Goal: Task Accomplishment & Management: Complete application form

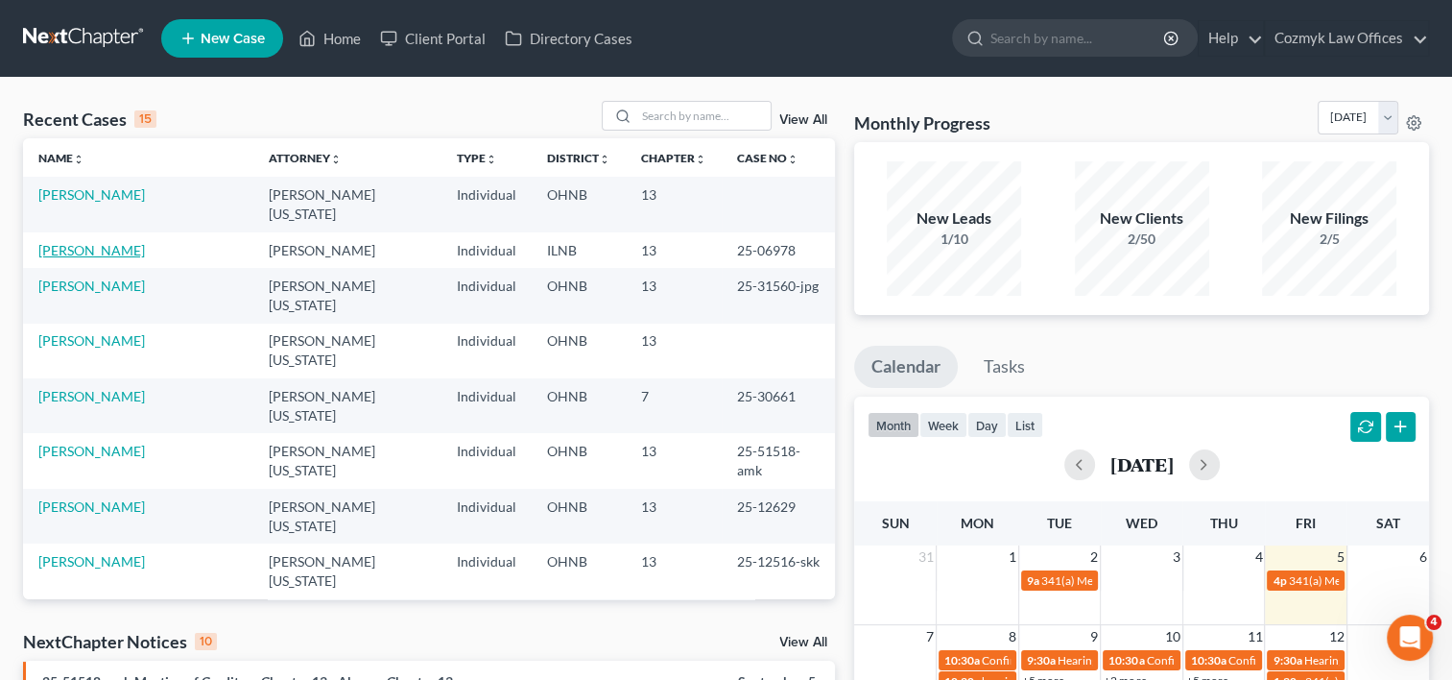
click at [91, 242] on link "[PERSON_NAME]" at bounding box center [91, 250] width 107 height 16
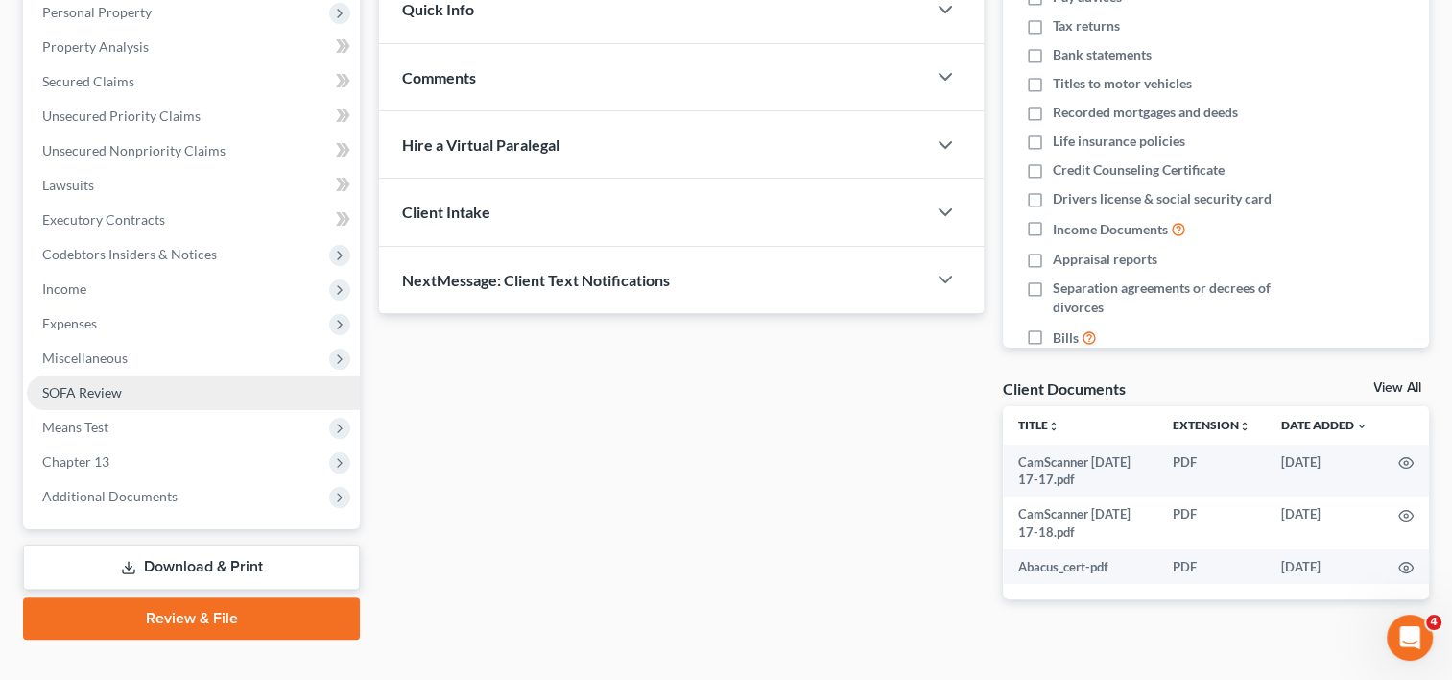
scroll to position [373, 0]
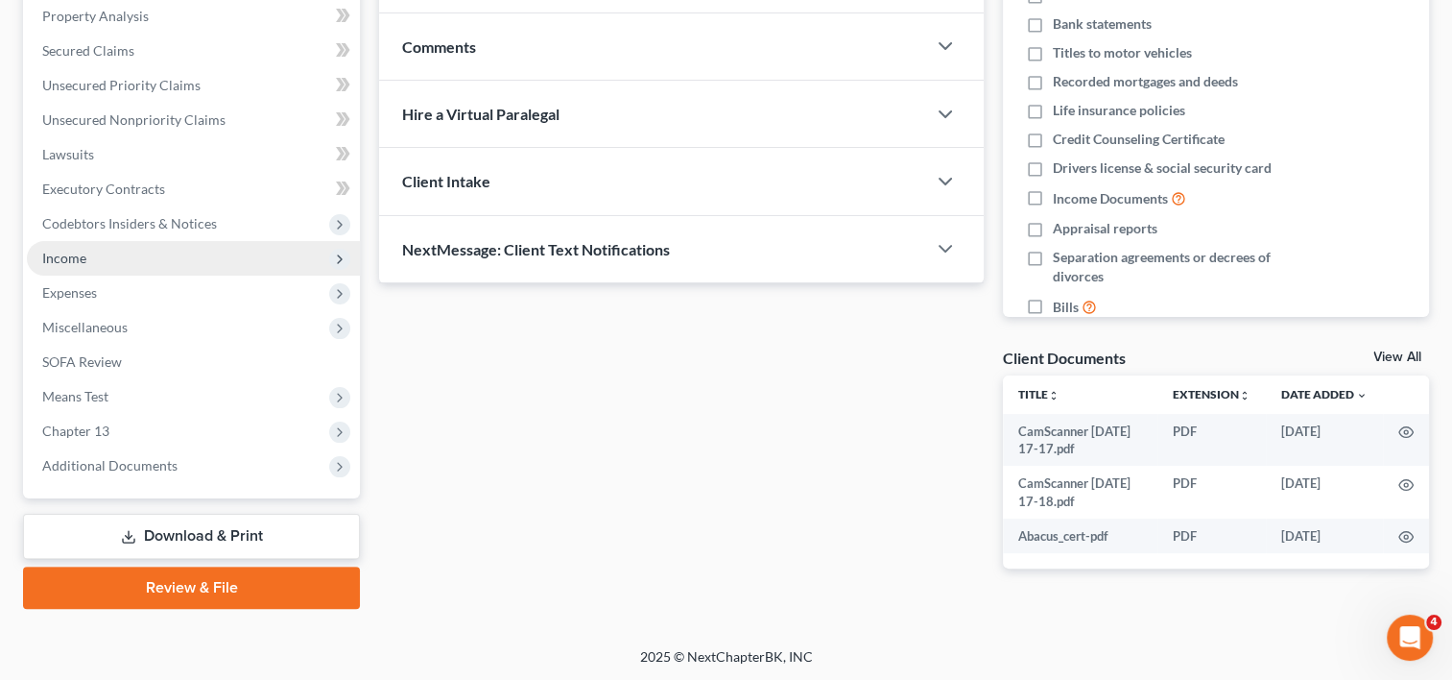
click at [106, 261] on span "Income" at bounding box center [193, 258] width 333 height 35
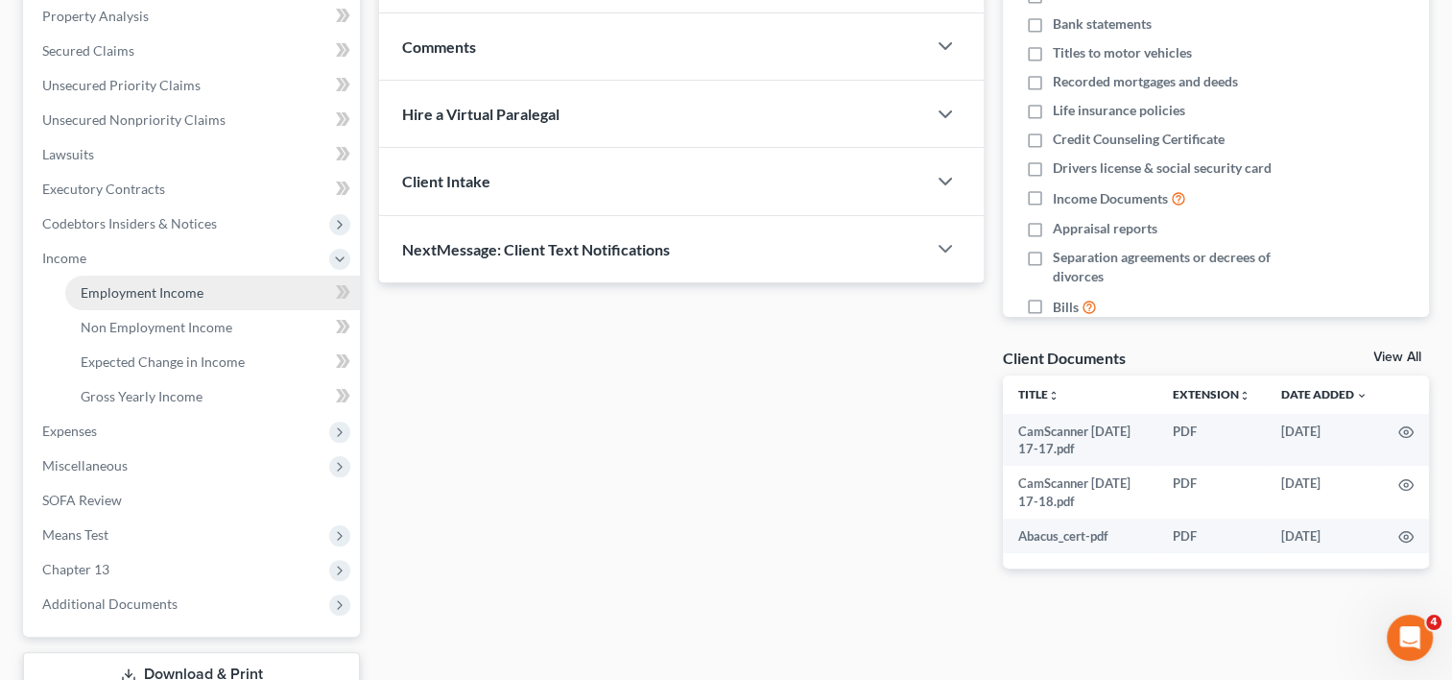
click at [102, 298] on span "Employment Income" at bounding box center [142, 292] width 123 height 16
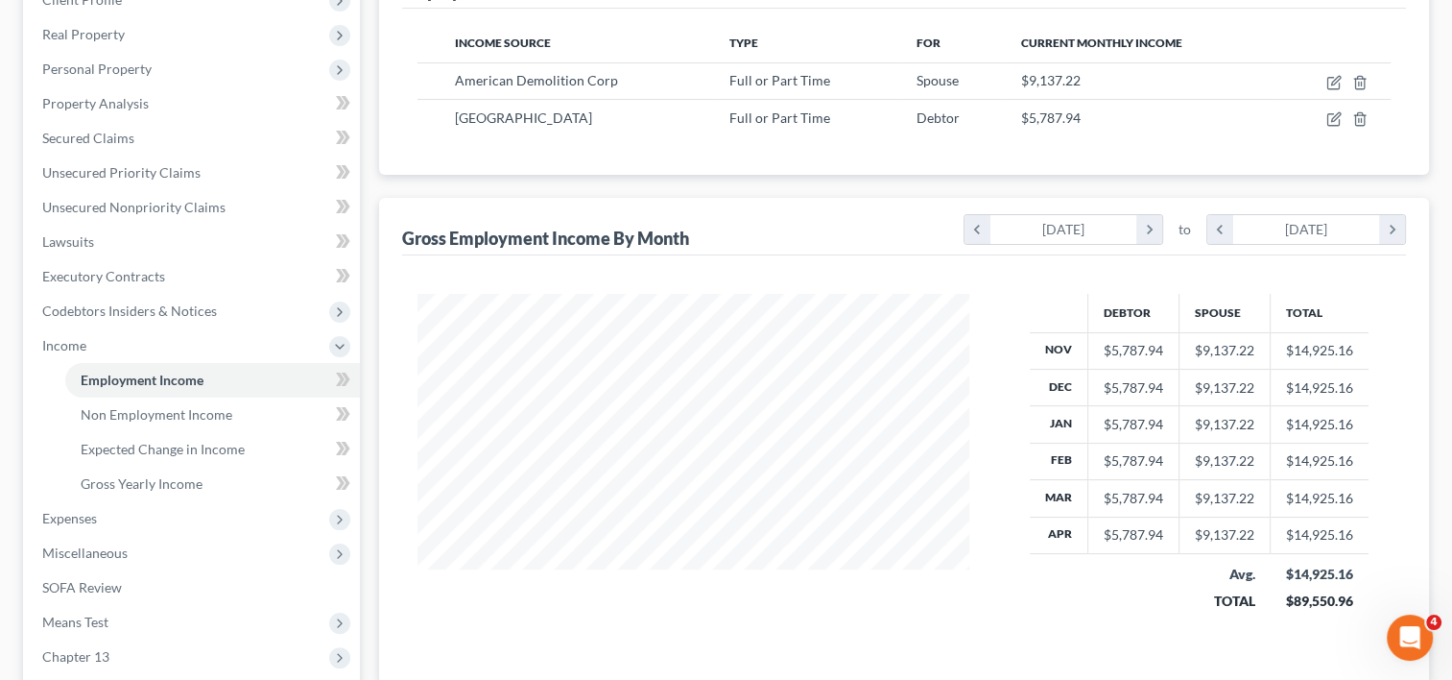
scroll to position [288, 0]
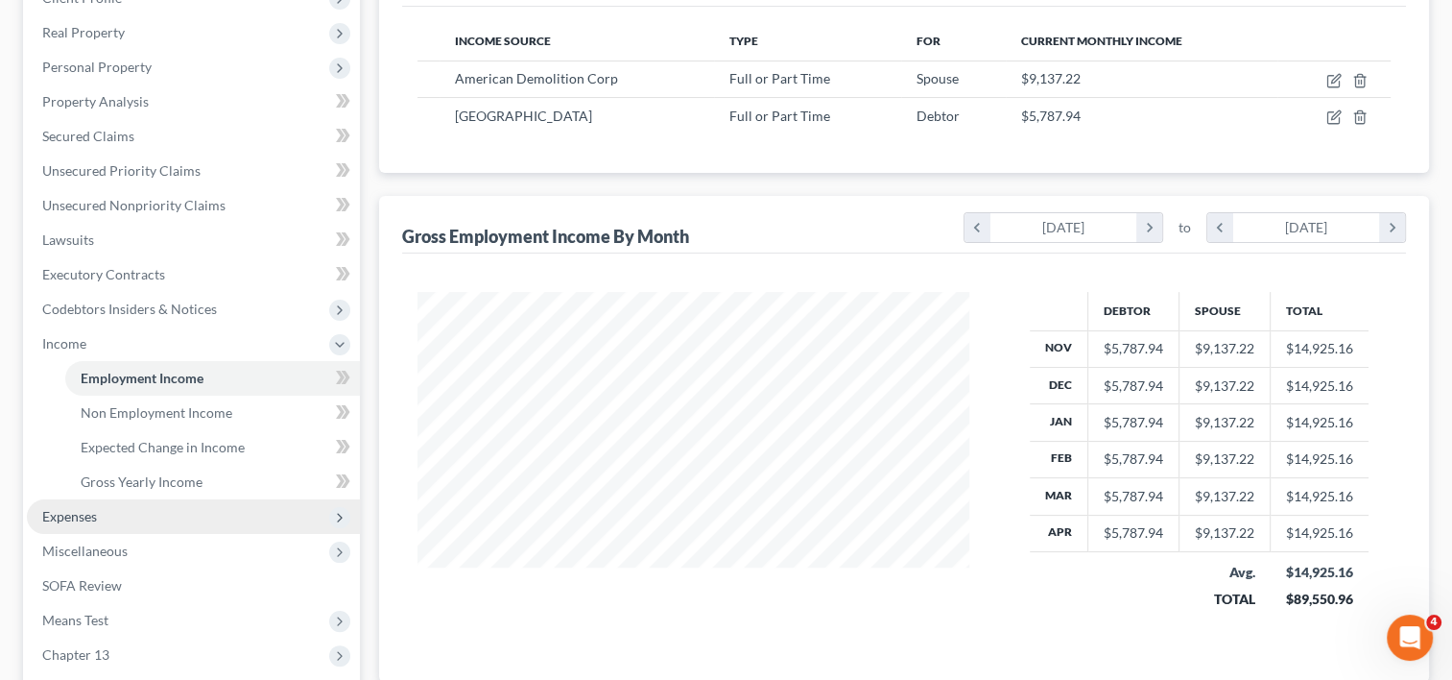
click at [96, 511] on span "Expenses" at bounding box center [69, 516] width 55 height 16
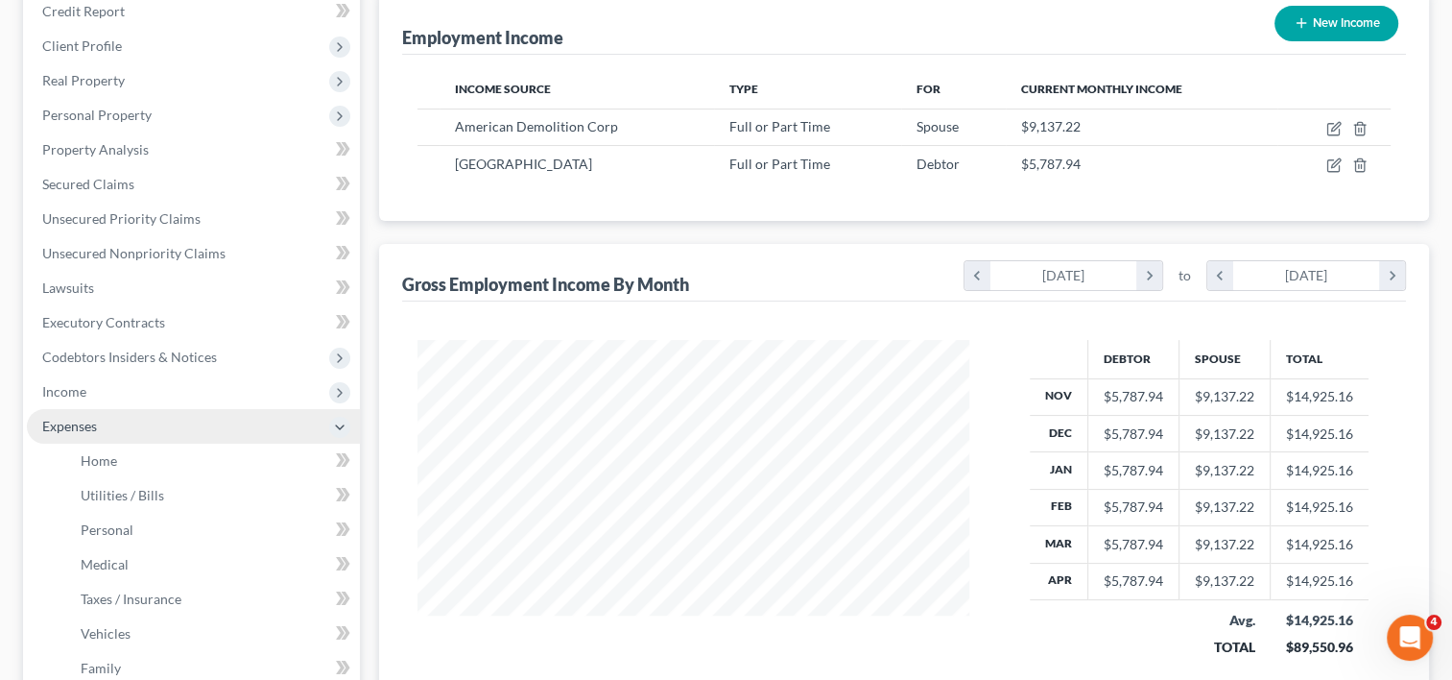
scroll to position [384, 0]
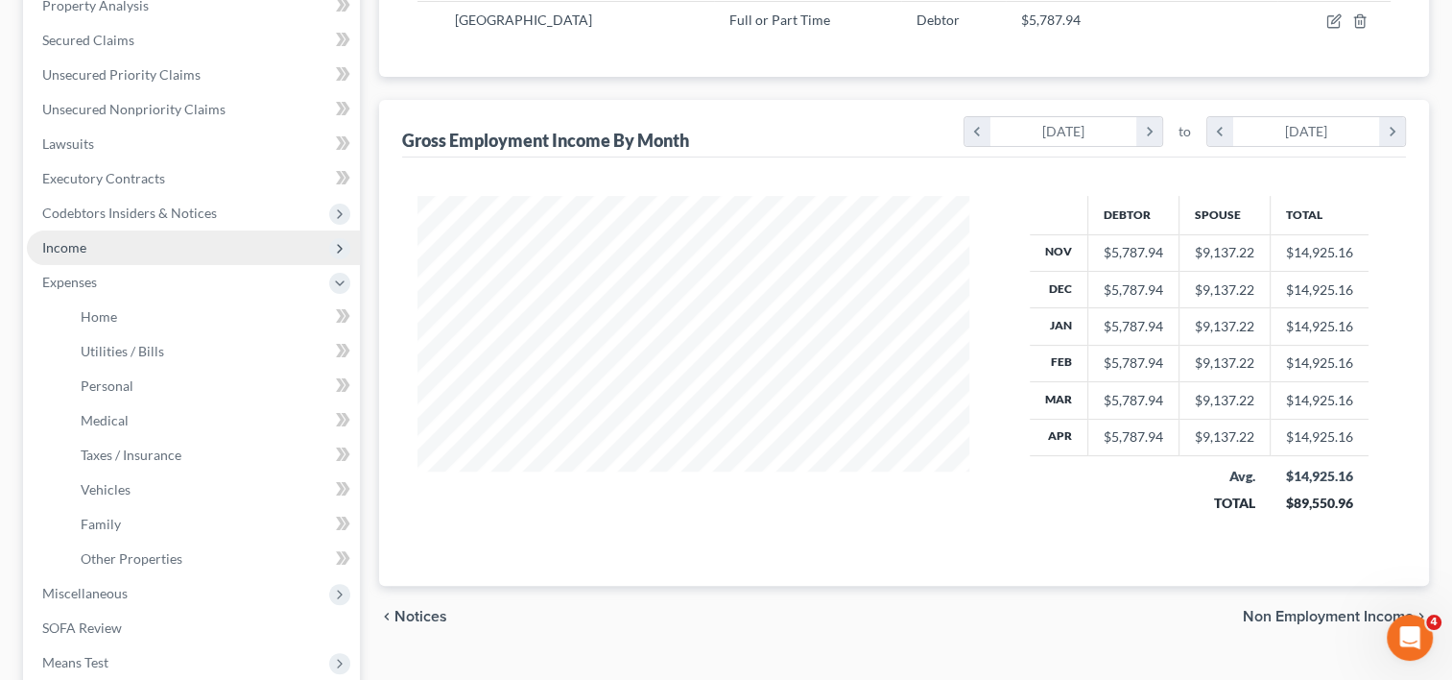
click at [68, 246] on span "Income" at bounding box center [64, 247] width 44 height 16
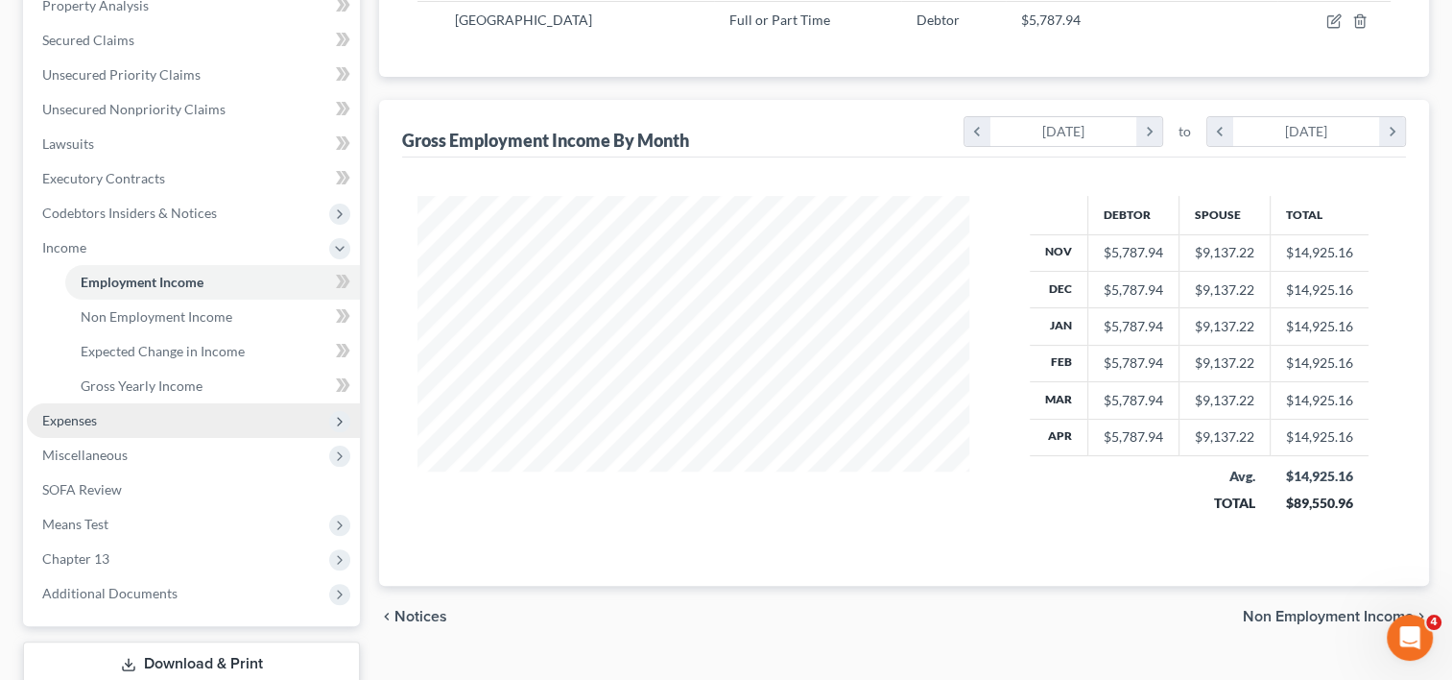
click at [111, 415] on span "Expenses" at bounding box center [193, 420] width 333 height 35
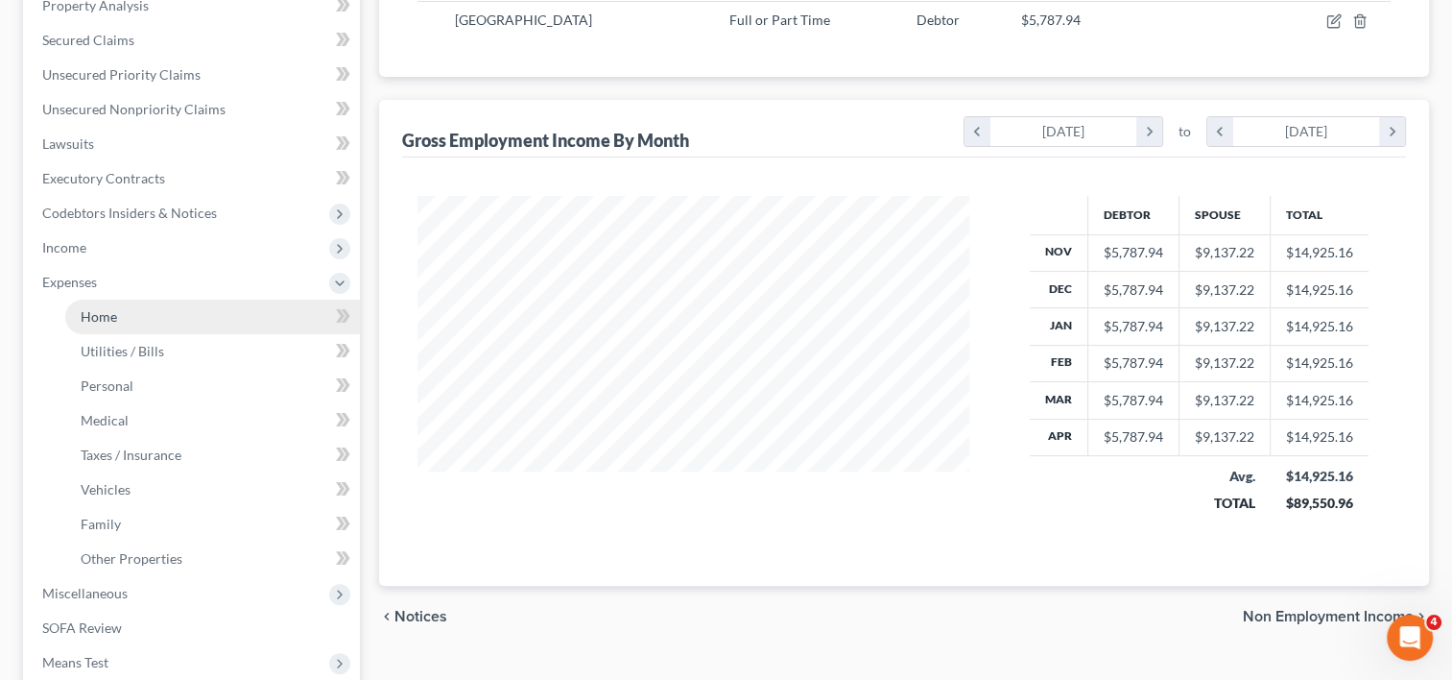
click at [110, 315] on span "Home" at bounding box center [99, 316] width 36 height 16
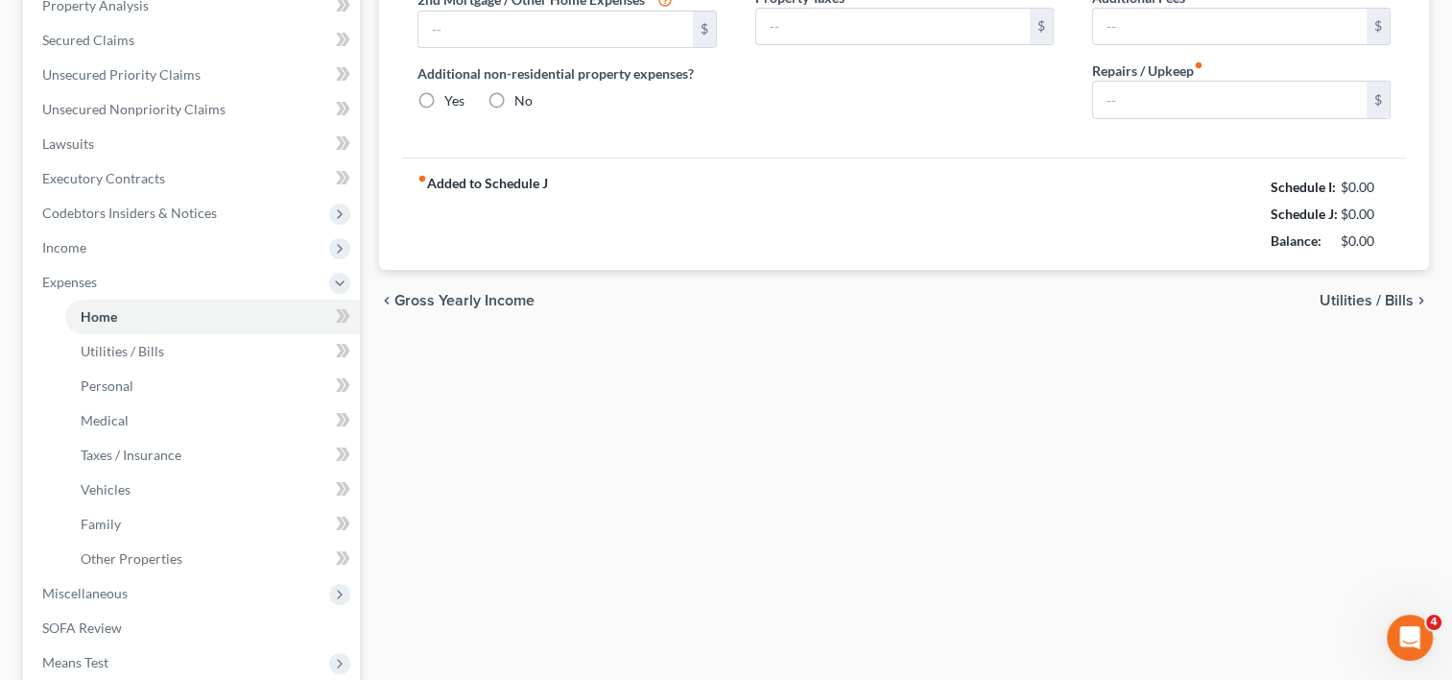
type input "1,200.00"
type input "0.00"
radio input "true"
type input "0.00"
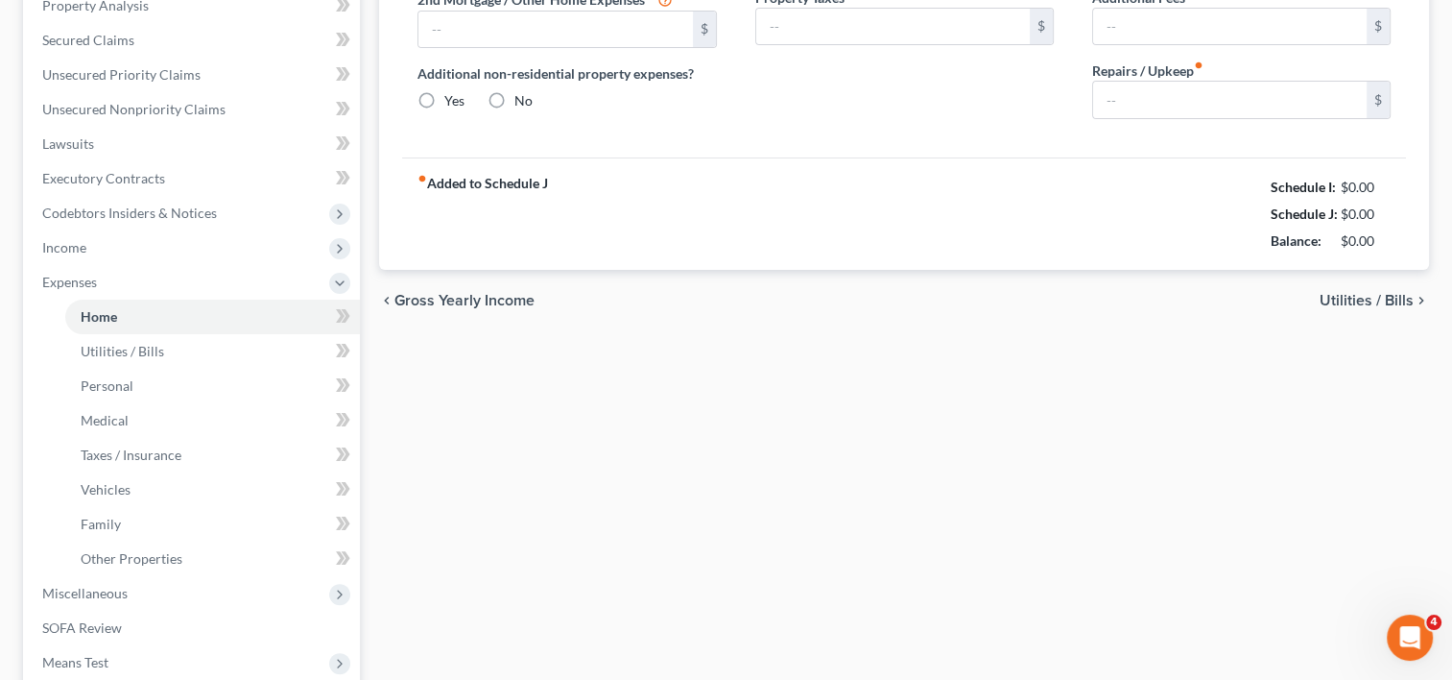
type input "0.00"
type input "100.00"
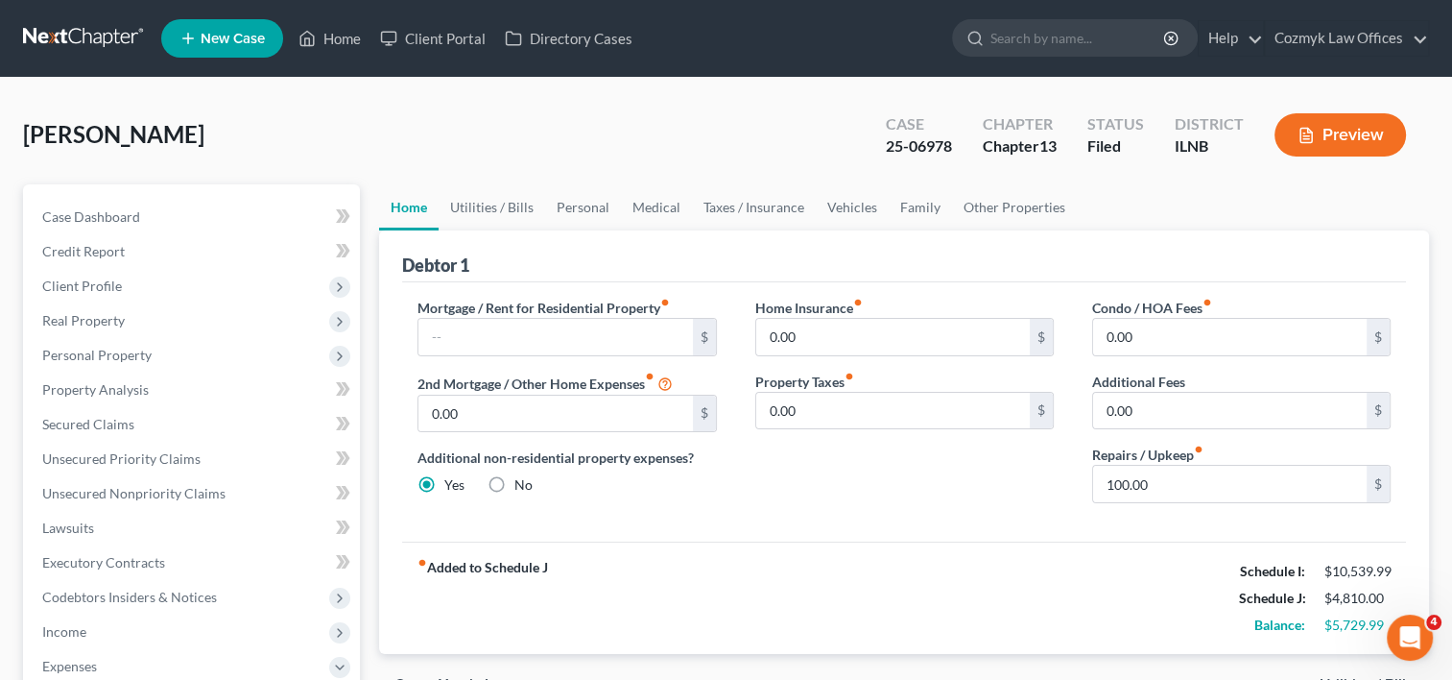
click at [769, 125] on div "[PERSON_NAME] Upgraded Case 25-06978 Chapter Chapter 13 Status [GEOGRAPHIC_DATA…" at bounding box center [726, 143] width 1406 height 84
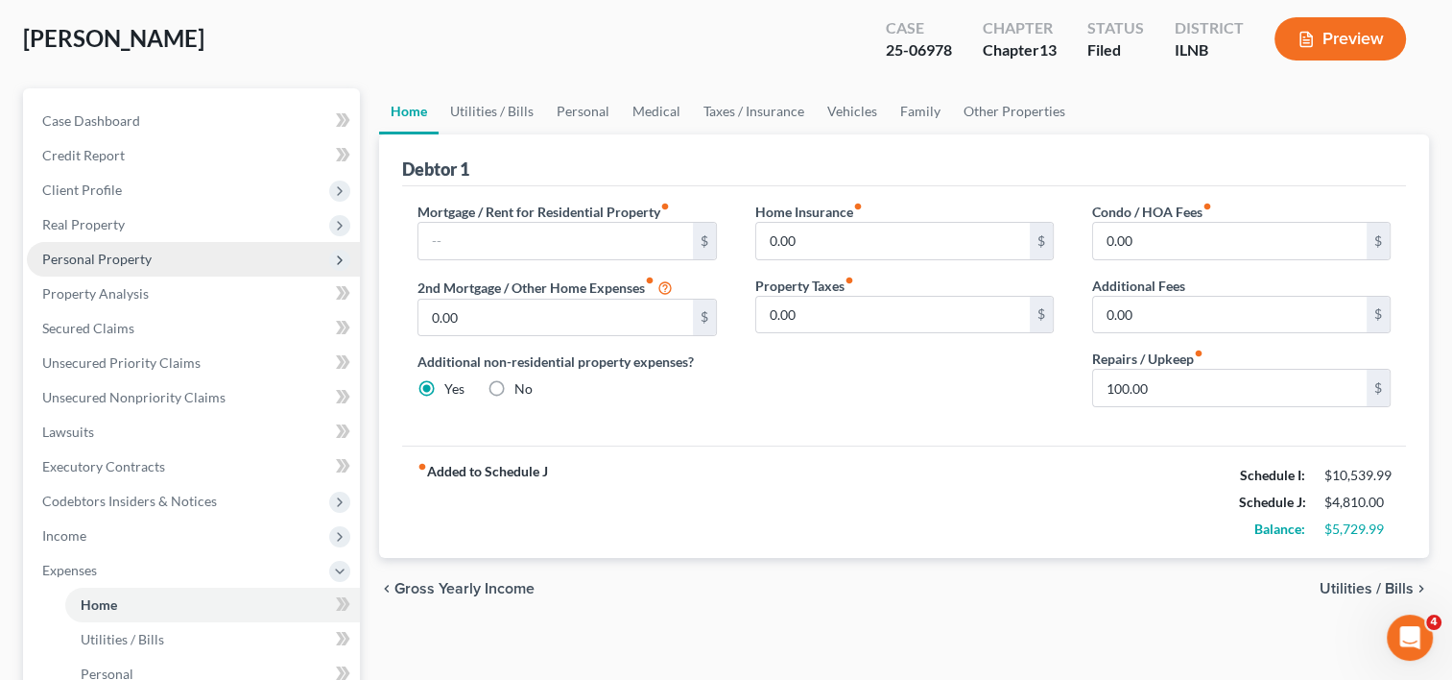
scroll to position [96, 0]
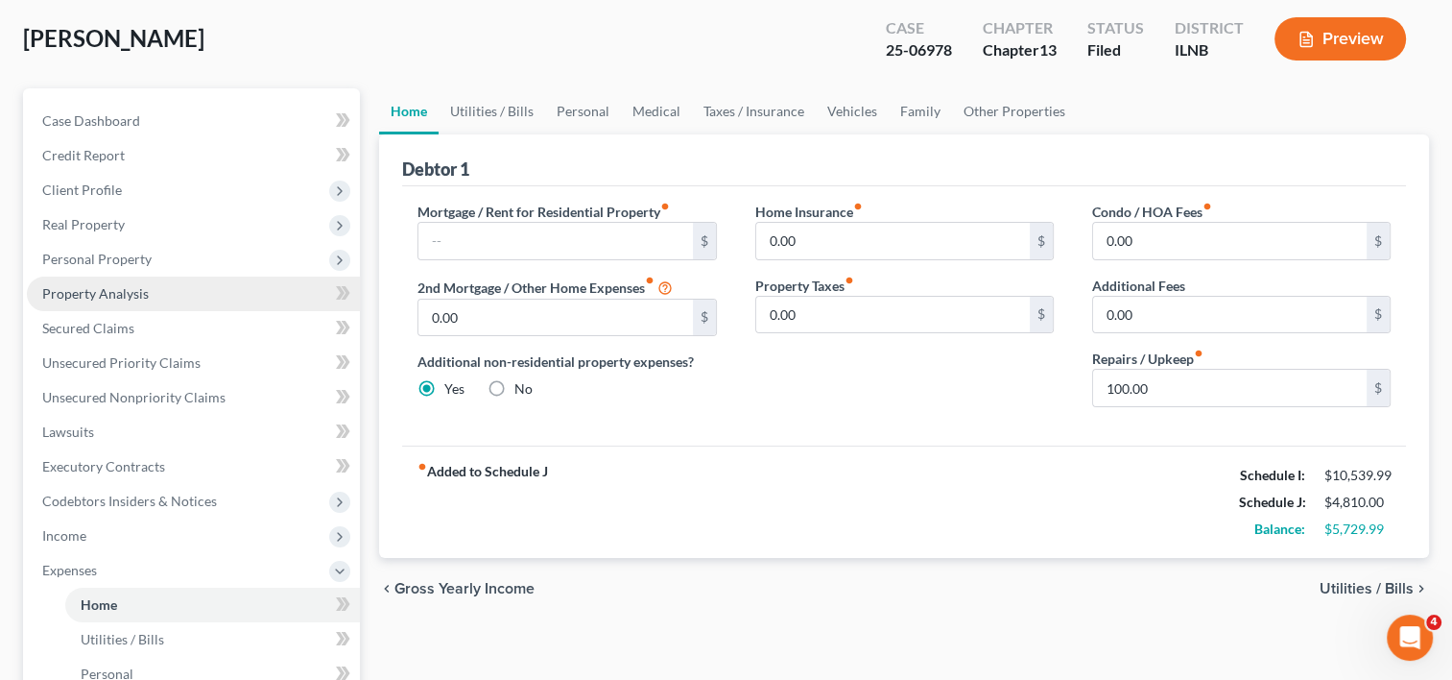
click at [111, 291] on span "Property Analysis" at bounding box center [95, 293] width 107 height 16
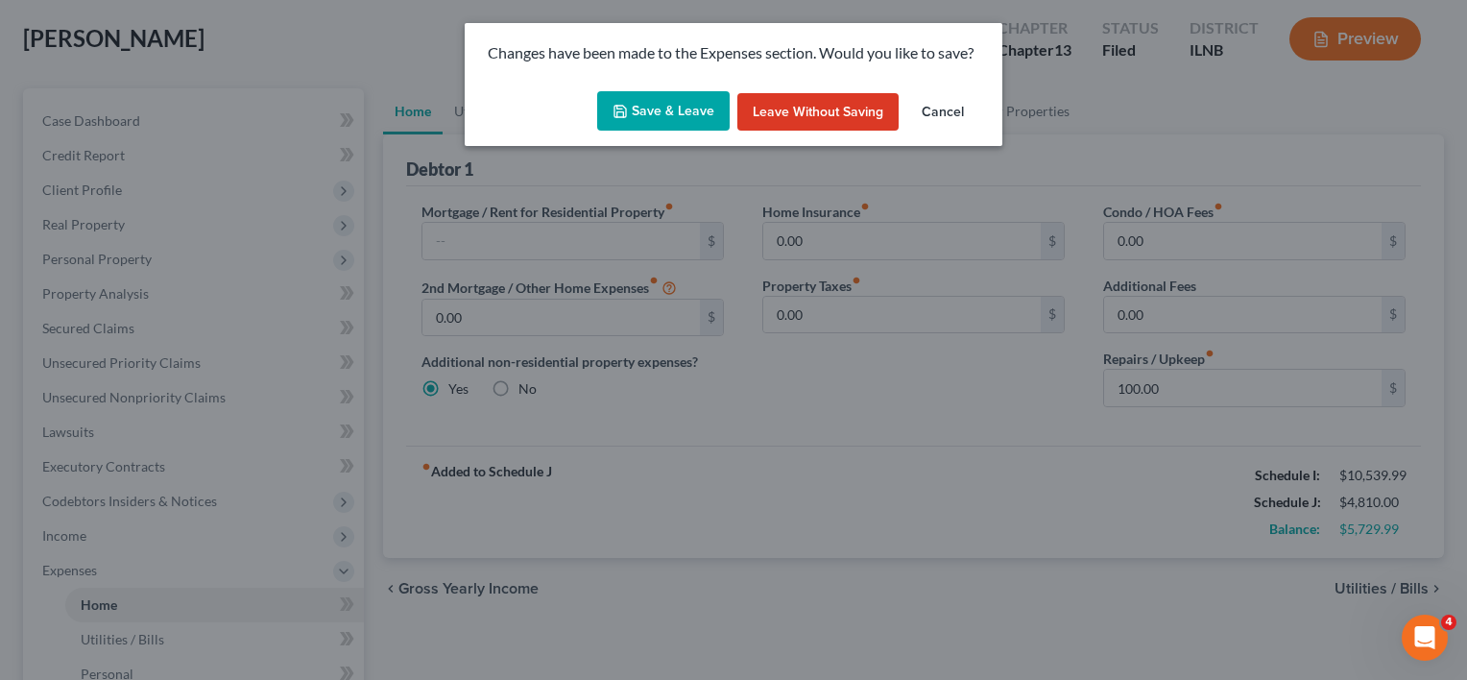
click at [676, 111] on button "Save & Leave" at bounding box center [663, 111] width 132 height 40
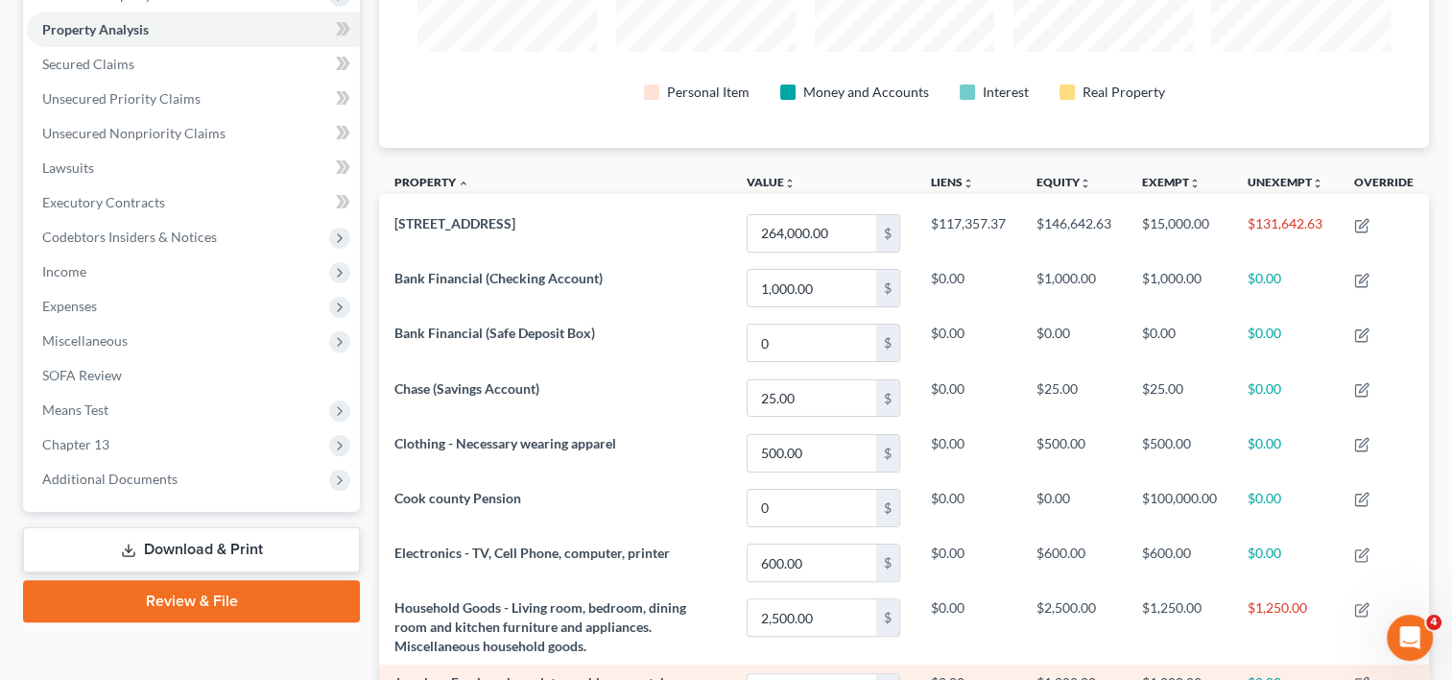
scroll to position [350, 0]
